Goal: Task Accomplishment & Management: Manage account settings

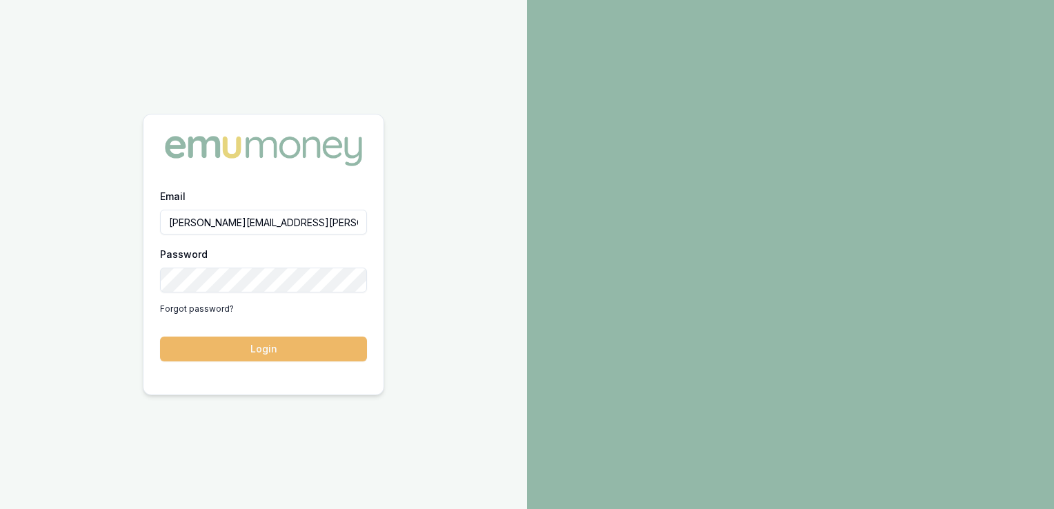
click at [292, 346] on button "Login" at bounding box center [263, 349] width 207 height 25
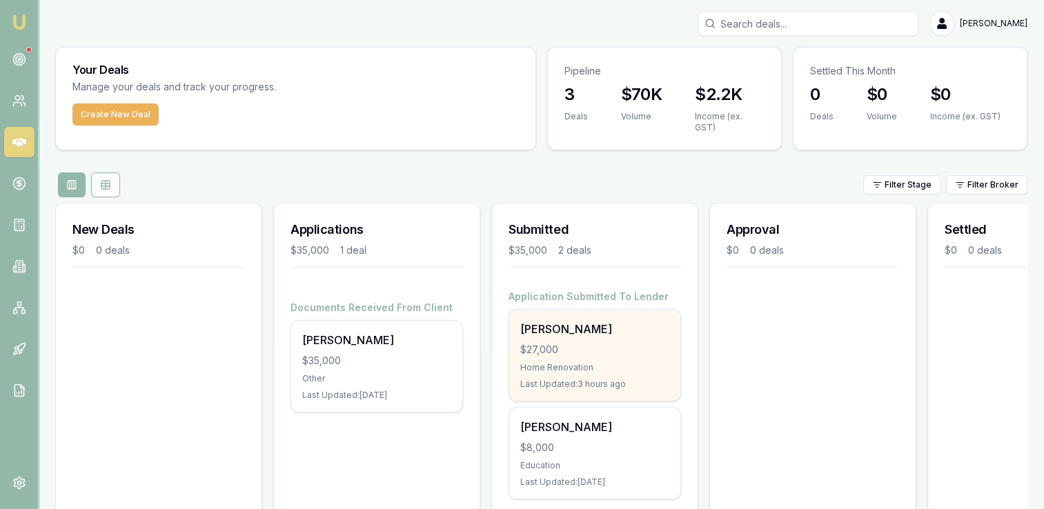
click at [604, 343] on div "$27,000" at bounding box center [594, 350] width 149 height 14
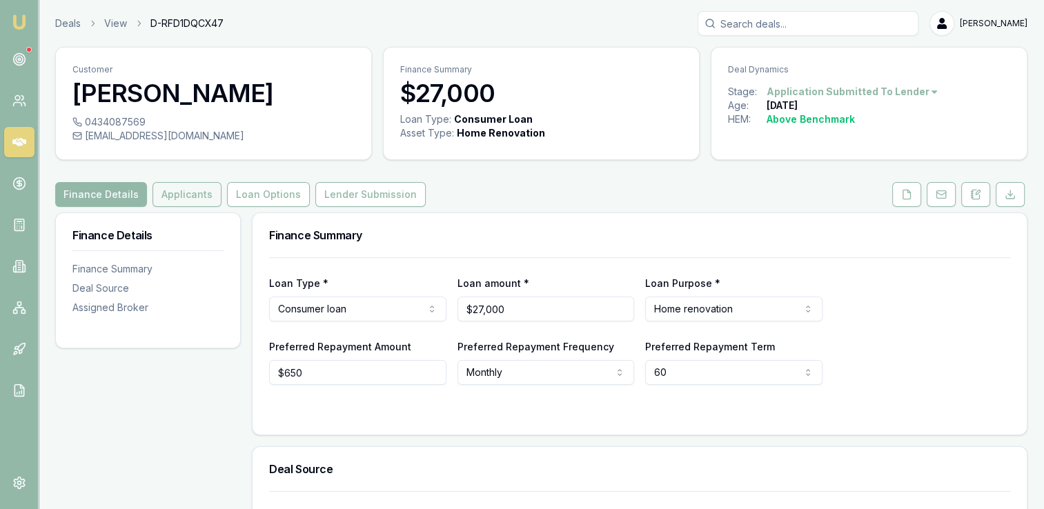
click at [181, 189] on button "Applicants" at bounding box center [186, 194] width 69 height 25
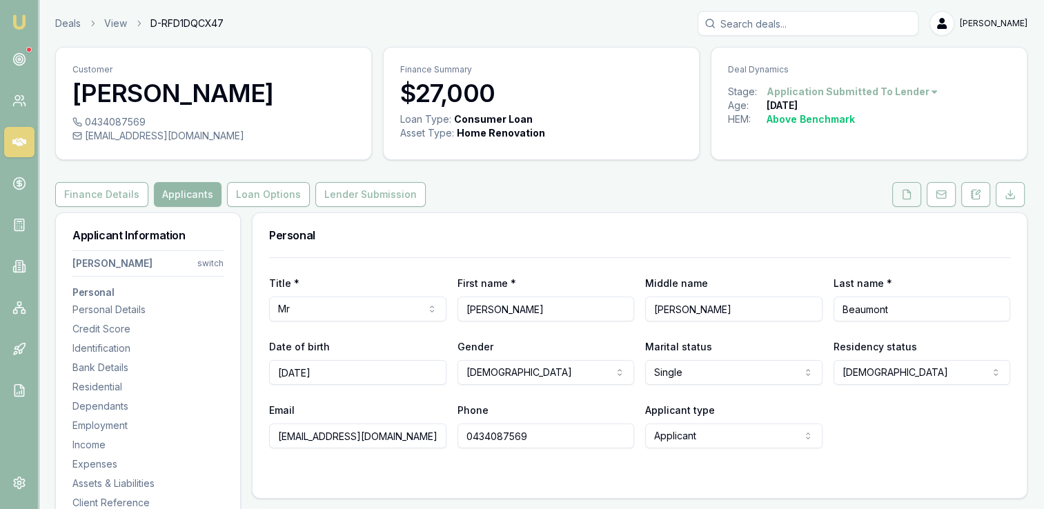
click at [903, 189] on icon at bounding box center [906, 194] width 11 height 11
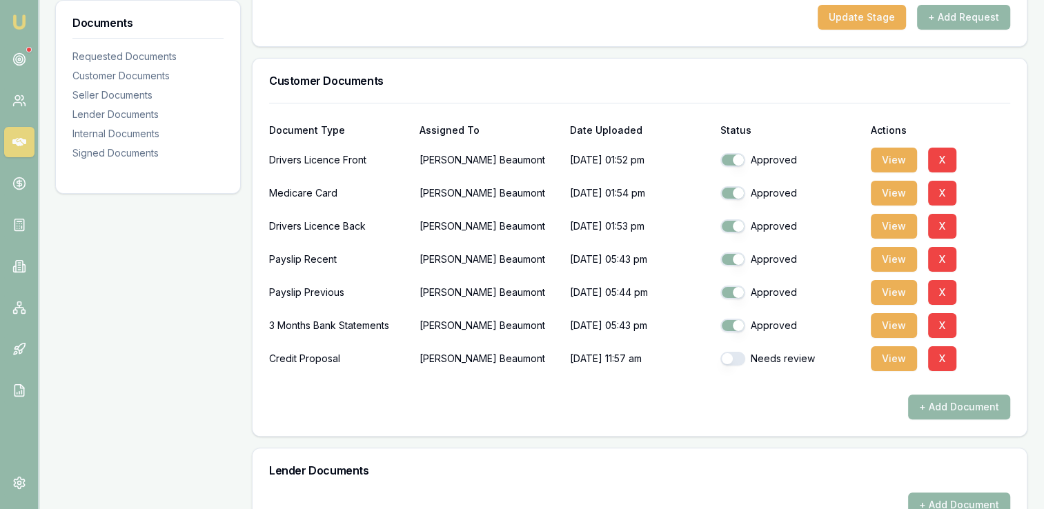
scroll to position [276, 0]
click at [880, 286] on button "View" at bounding box center [894, 291] width 46 height 25
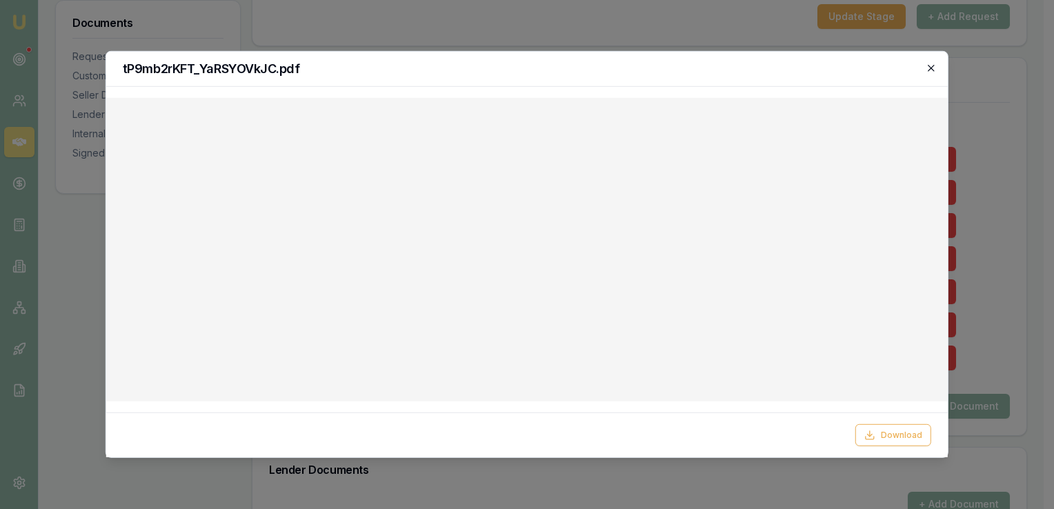
click at [929, 66] on icon "button" at bounding box center [931, 68] width 11 height 11
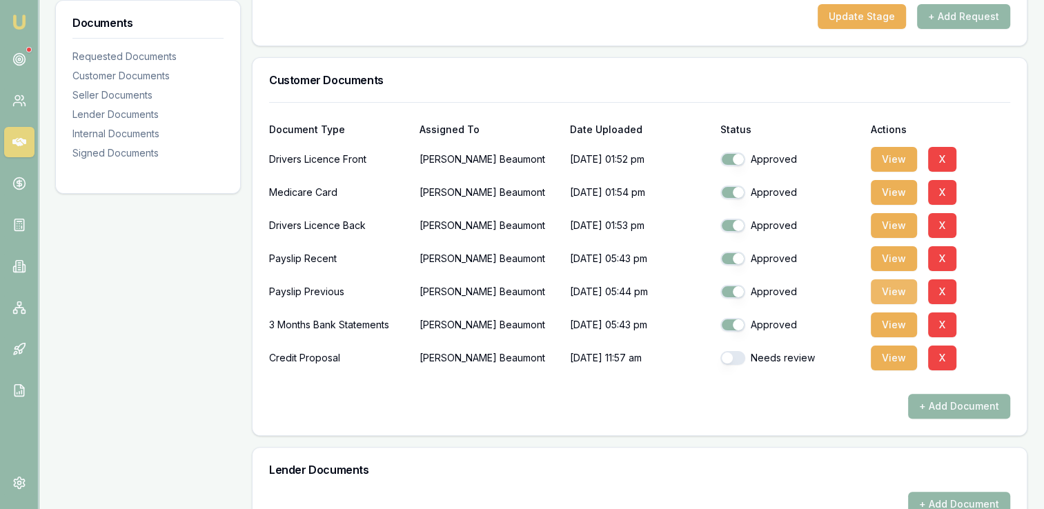
click at [892, 286] on button "View" at bounding box center [894, 291] width 46 height 25
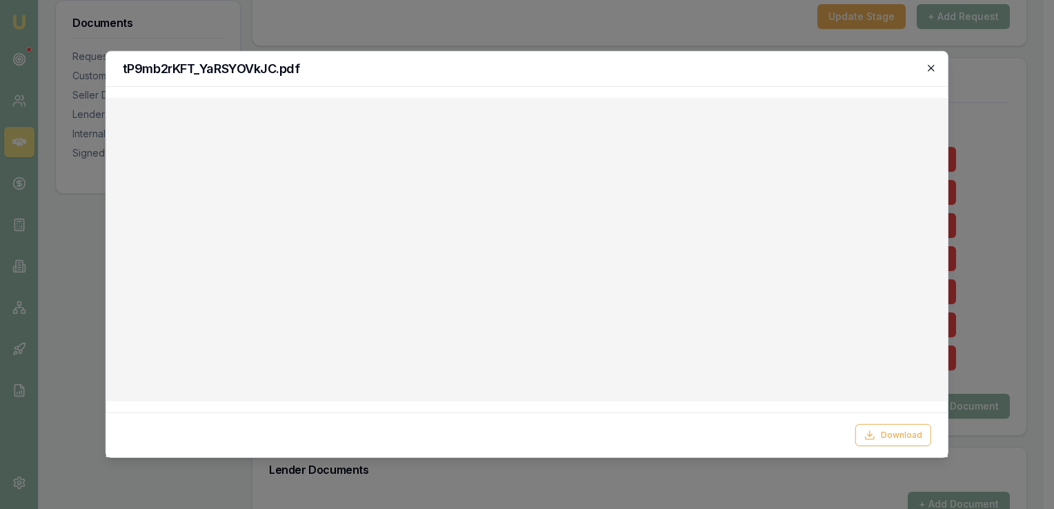
click at [927, 63] on icon "button" at bounding box center [931, 68] width 11 height 11
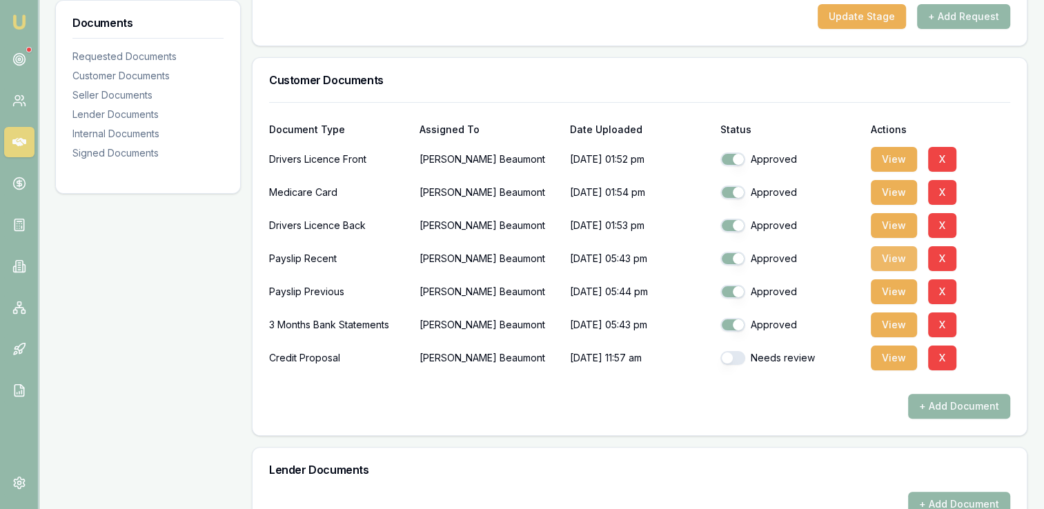
click at [885, 253] on button "View" at bounding box center [894, 258] width 46 height 25
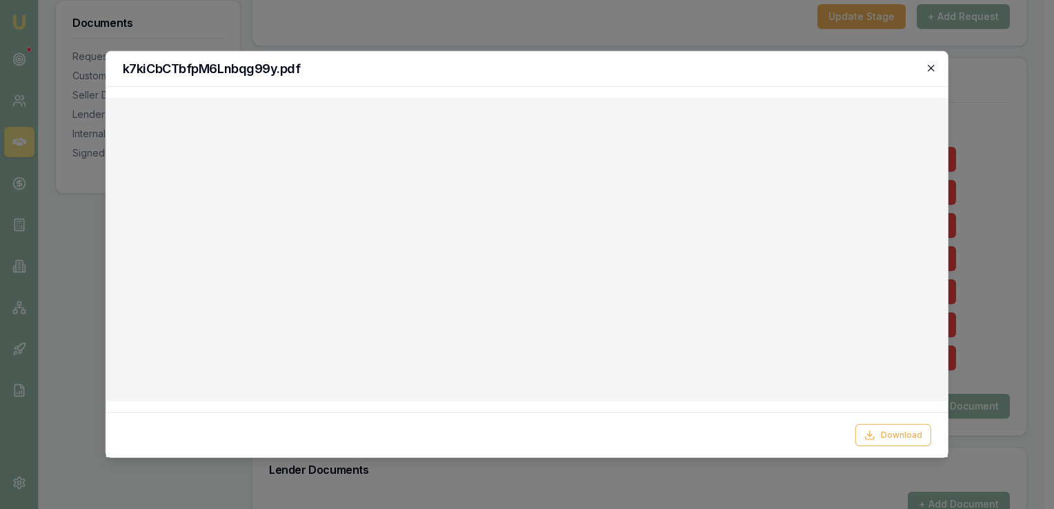
click at [929, 66] on icon "button" at bounding box center [931, 68] width 11 height 11
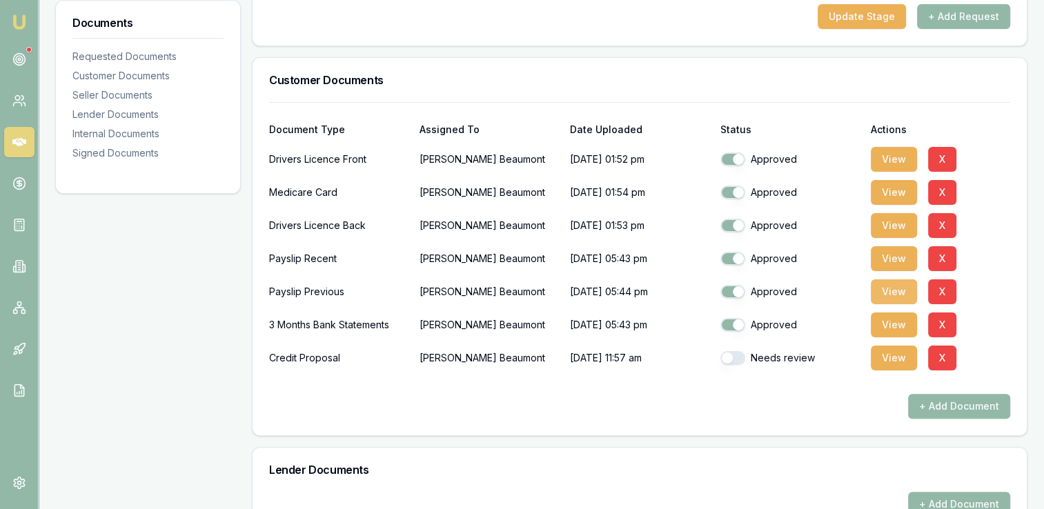
click at [890, 283] on button "View" at bounding box center [894, 291] width 46 height 25
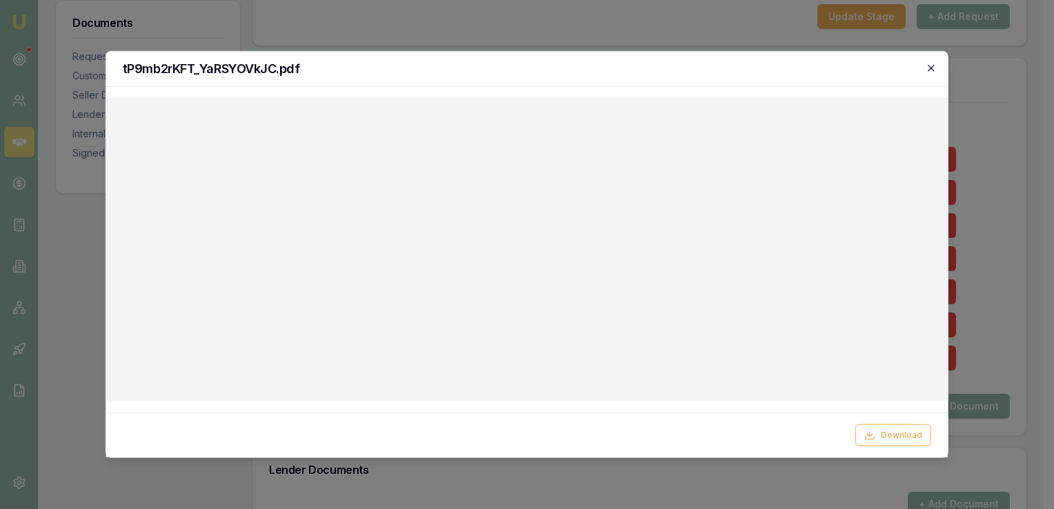
click at [931, 63] on icon "button" at bounding box center [931, 68] width 11 height 11
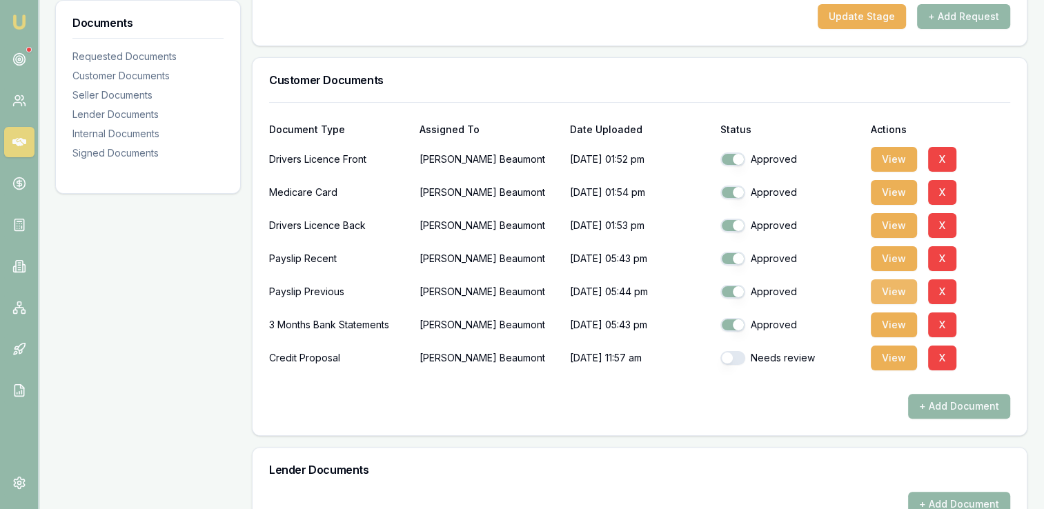
click at [881, 286] on button "View" at bounding box center [894, 291] width 46 height 25
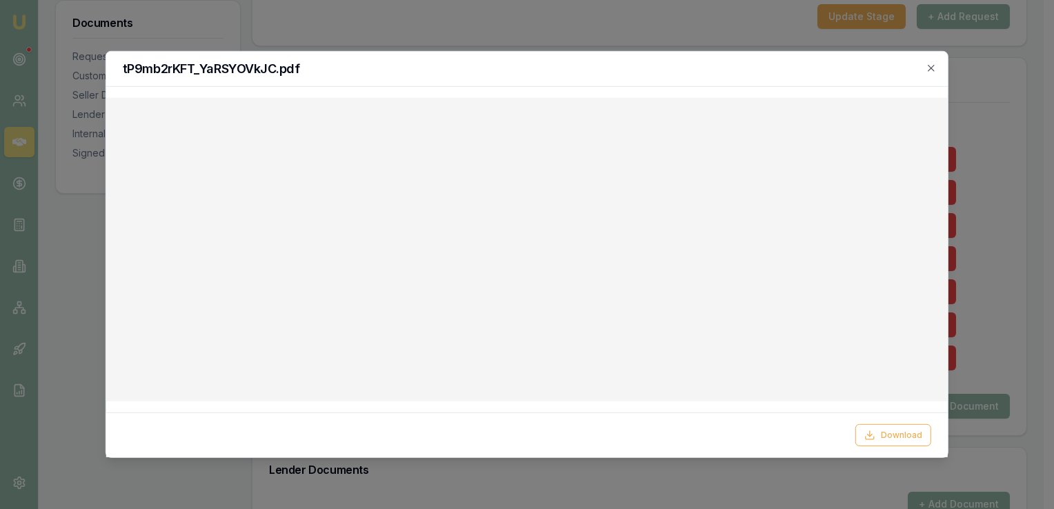
click at [1038, 376] on div at bounding box center [527, 254] width 1054 height 509
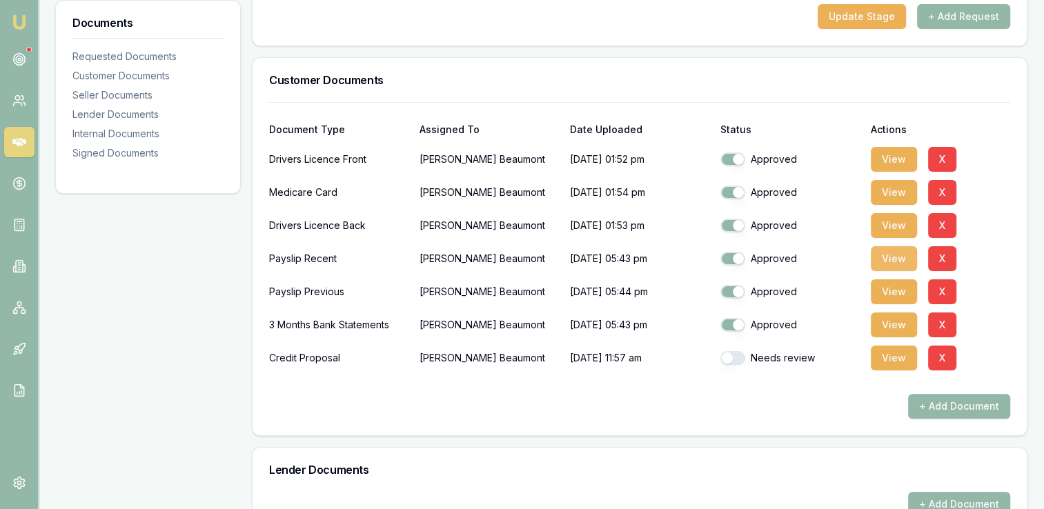
click at [885, 255] on button "View" at bounding box center [894, 258] width 46 height 25
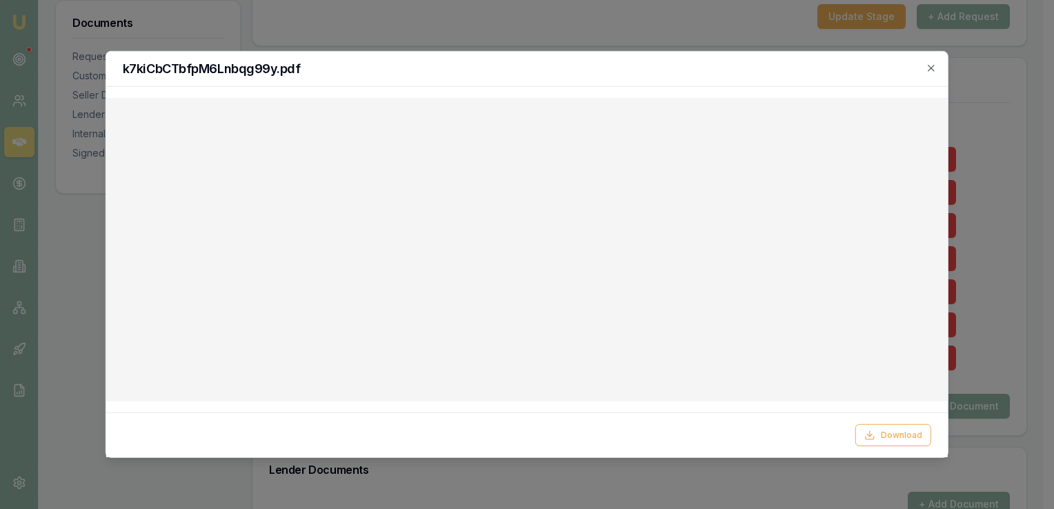
click at [996, 234] on div at bounding box center [527, 254] width 1054 height 509
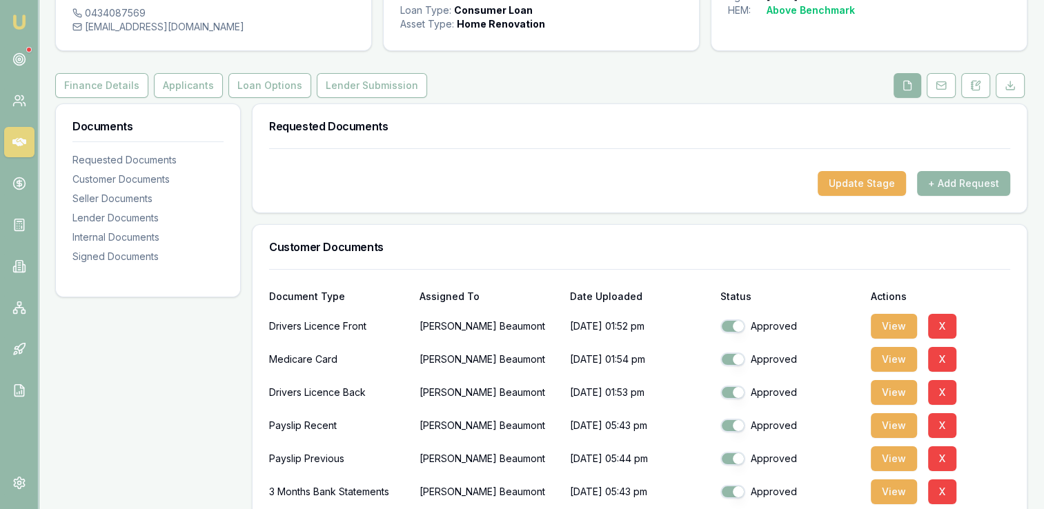
scroll to position [0, 0]
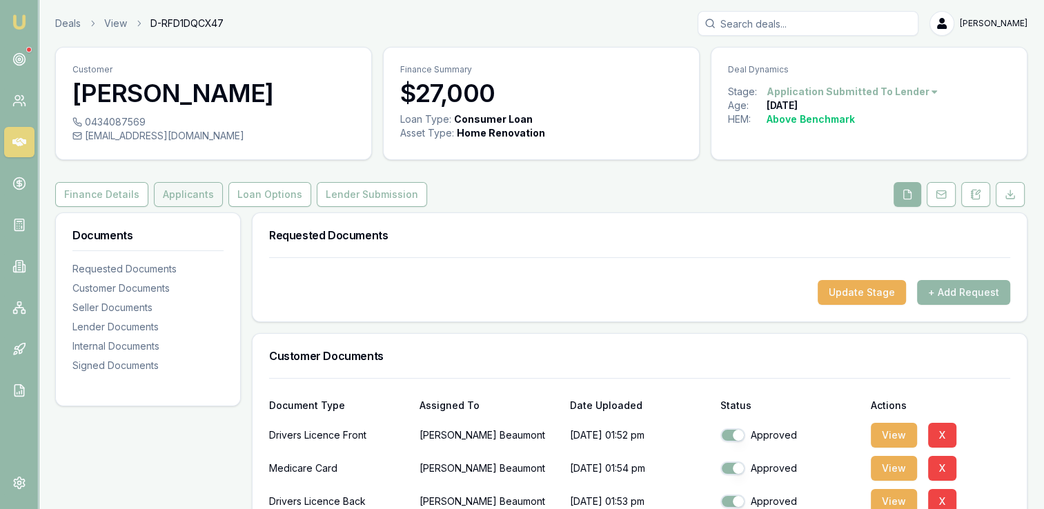
click at [181, 195] on button "Applicants" at bounding box center [188, 194] width 69 height 25
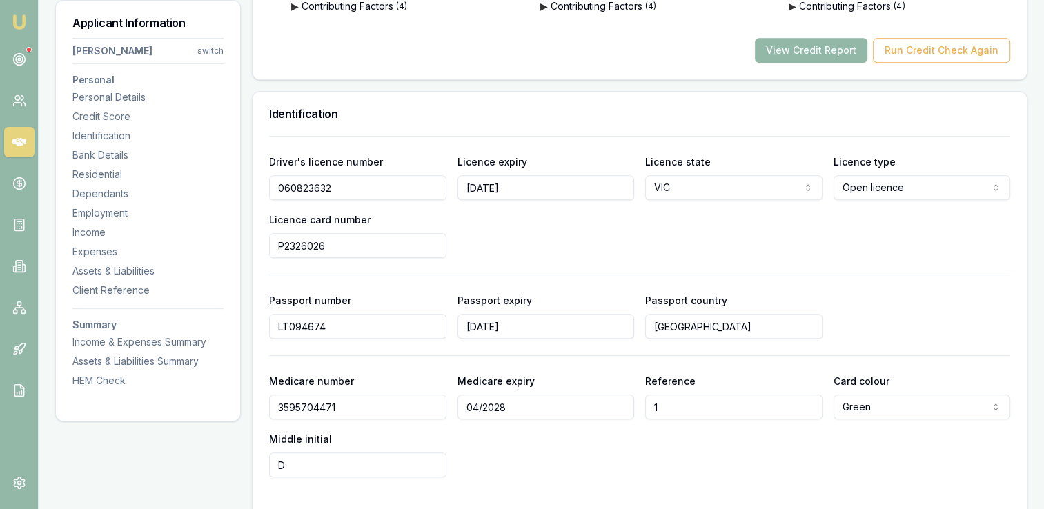
scroll to position [690, 0]
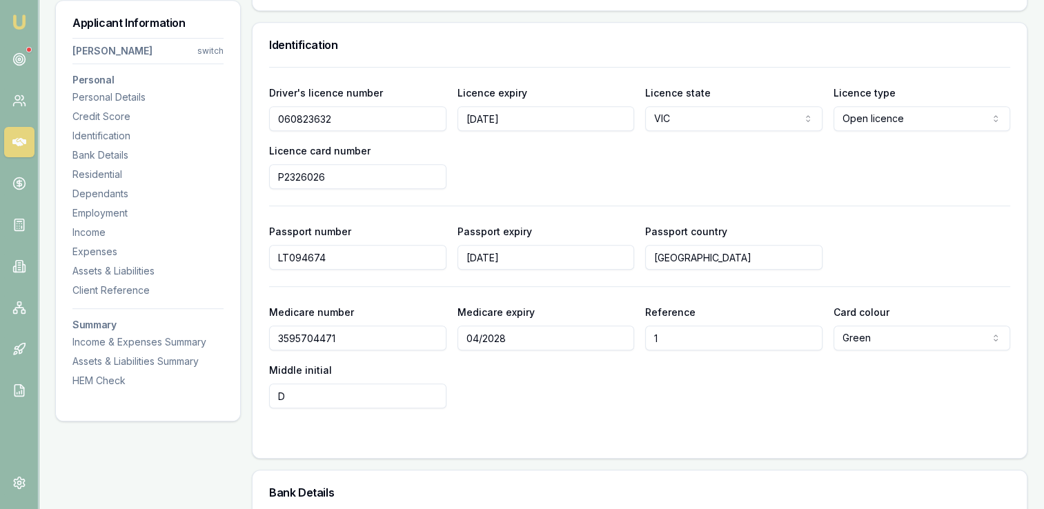
drag, startPoint x: 344, startPoint y: 116, endPoint x: 278, endPoint y: 115, distance: 65.6
click at [278, 115] on input "060823632" at bounding box center [357, 118] width 177 height 25
drag, startPoint x: 329, startPoint y: 175, endPoint x: 280, endPoint y: 173, distance: 49.1
click at [280, 173] on input "P2326026" at bounding box center [357, 176] width 177 height 25
click at [563, 154] on div "Driver's licence number [DRIVERS_LICENSE_NUMBER] Licence expiry [DATE] Licence …" at bounding box center [639, 136] width 741 height 105
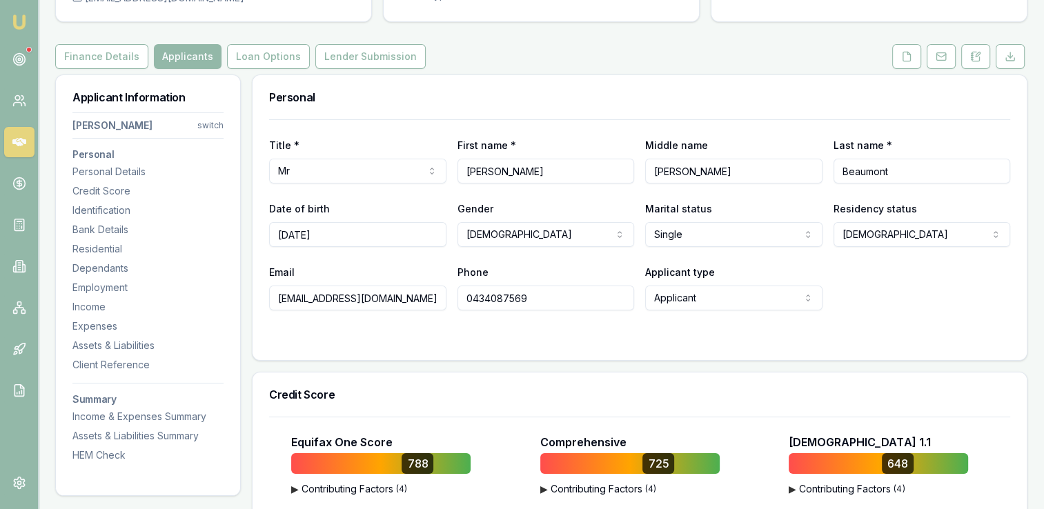
scroll to position [0, 0]
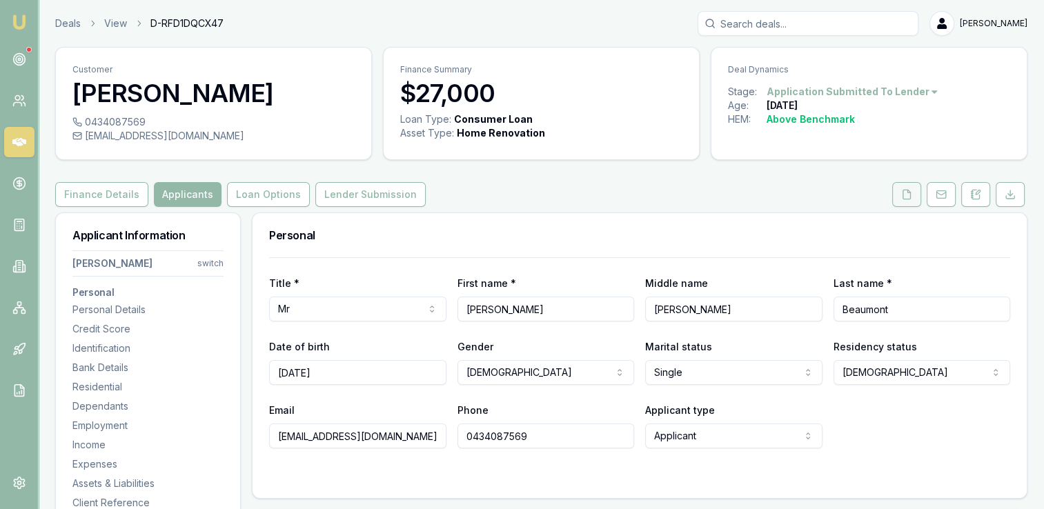
click at [907, 195] on icon at bounding box center [906, 194] width 11 height 11
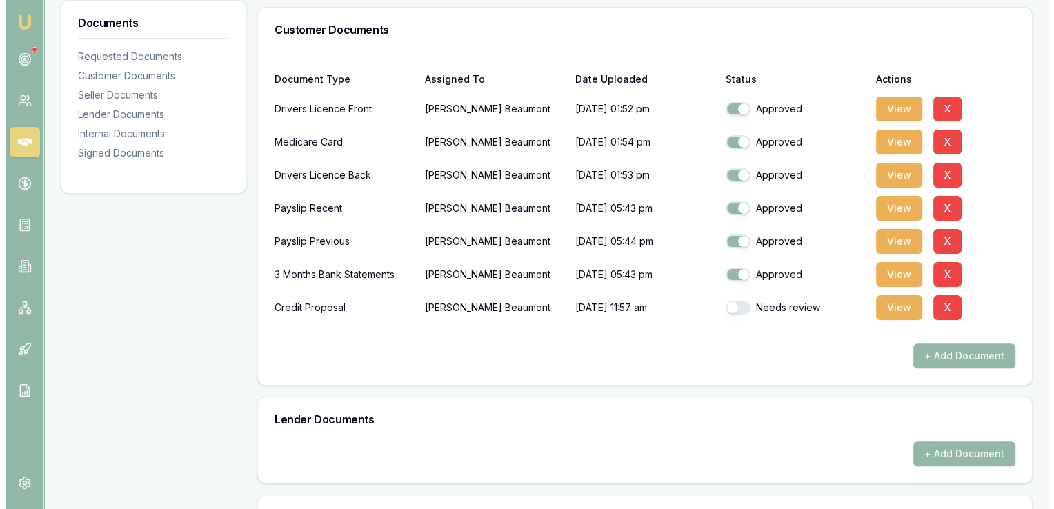
scroll to position [345, 0]
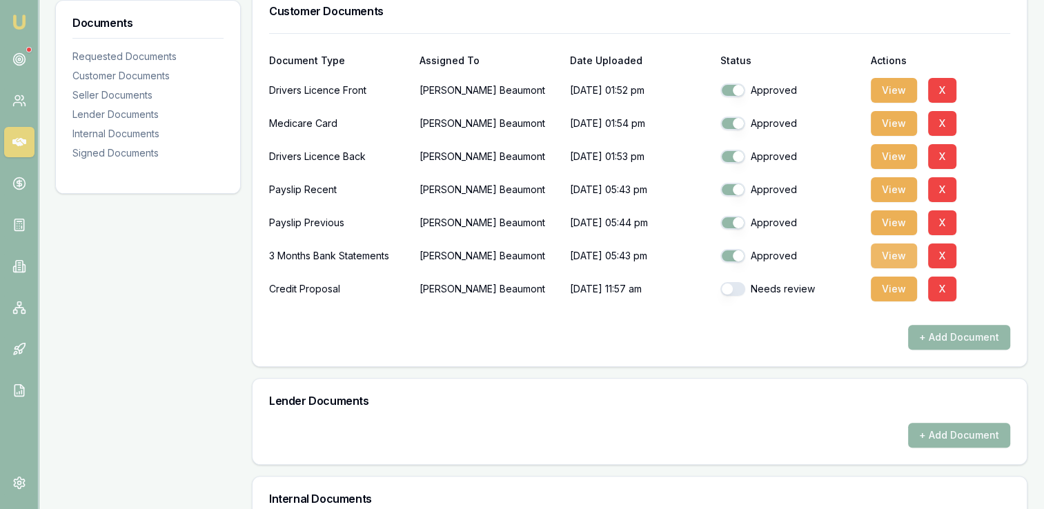
click at [884, 250] on button "View" at bounding box center [894, 256] width 46 height 25
